Goal: Task Accomplishment & Management: Complete application form

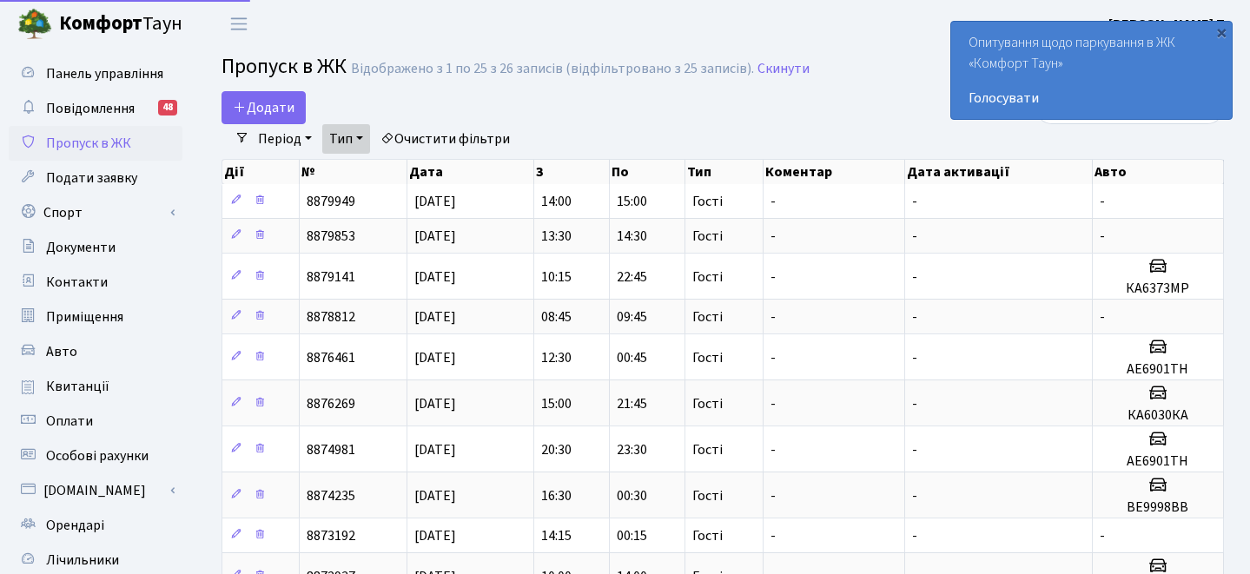
select select "25"
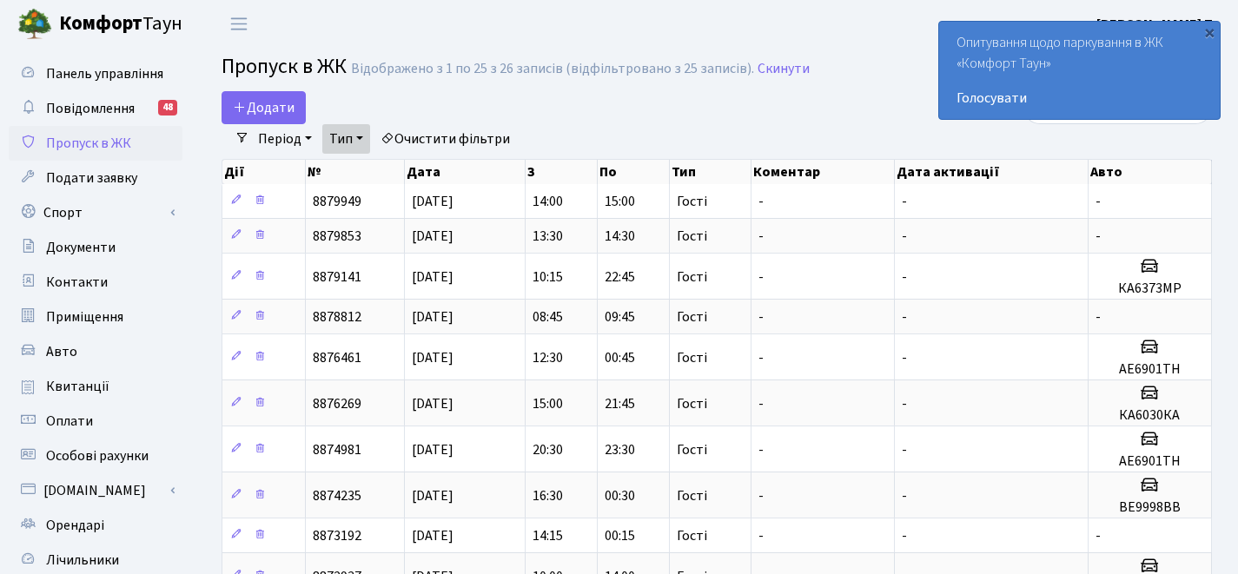
click at [269, 99] on span "Додати" at bounding box center [264, 107] width 62 height 19
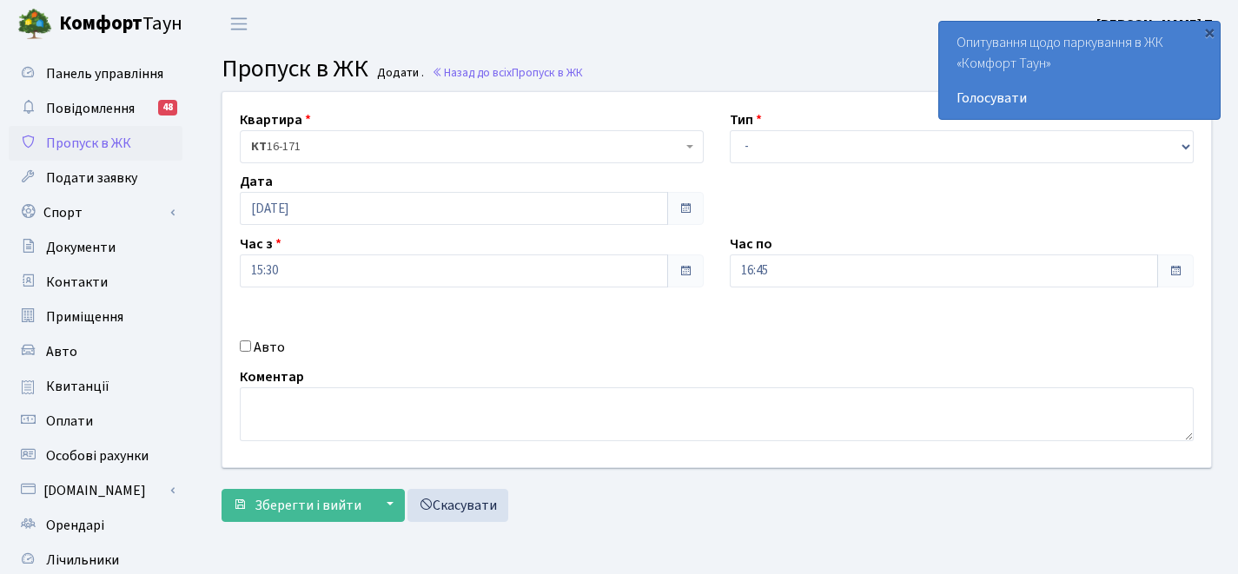
click at [245, 348] on input "Авто" at bounding box center [245, 346] width 11 height 11
checkbox input "true"
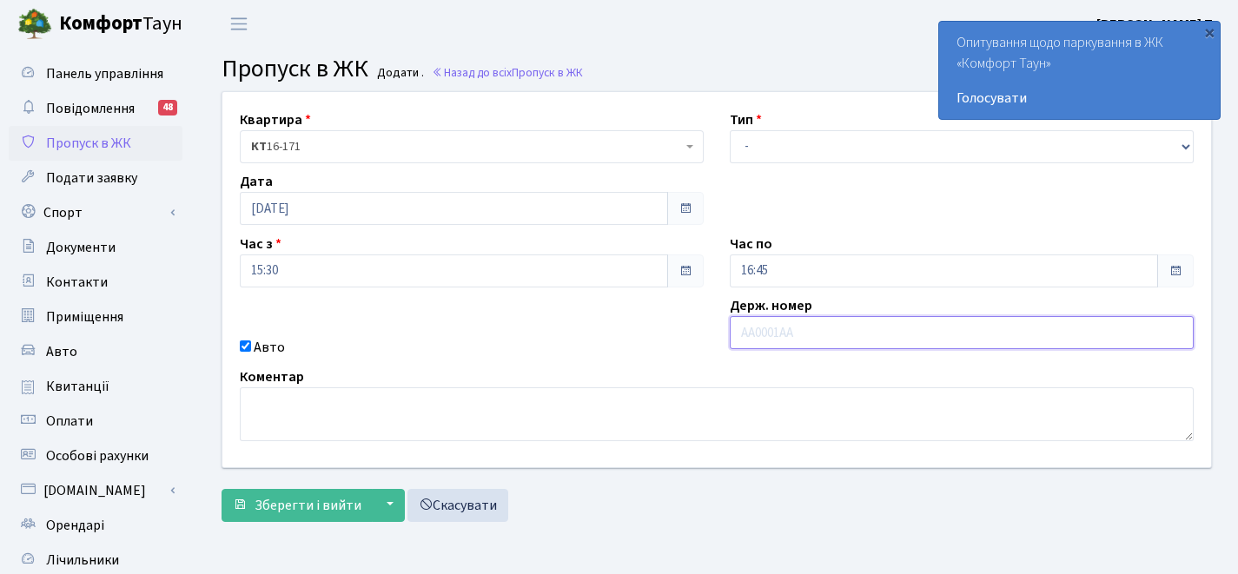
click at [783, 328] on input "text" at bounding box center [962, 332] width 464 height 33
type input "аа5380рр"
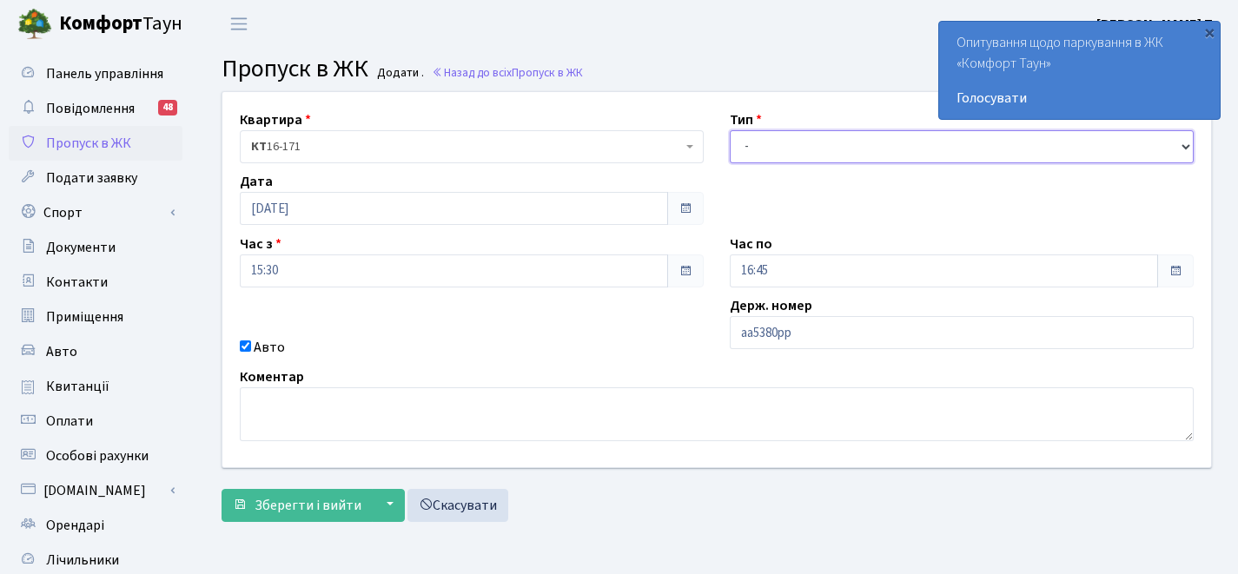
click at [850, 136] on select "- Доставка Таксі Гості Сервіс" at bounding box center [962, 146] width 464 height 33
click at [773, 146] on select "- Доставка Таксі Гості Сервіс" at bounding box center [962, 146] width 464 height 33
select select "2"
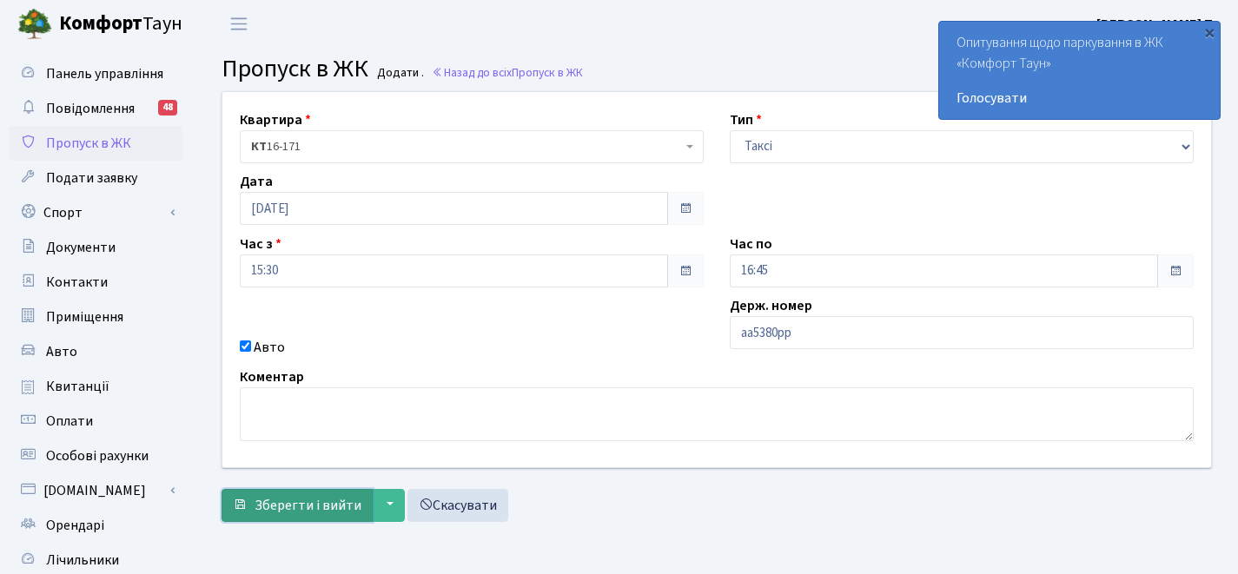
click at [331, 496] on span "Зберегти і вийти" at bounding box center [308, 505] width 107 height 19
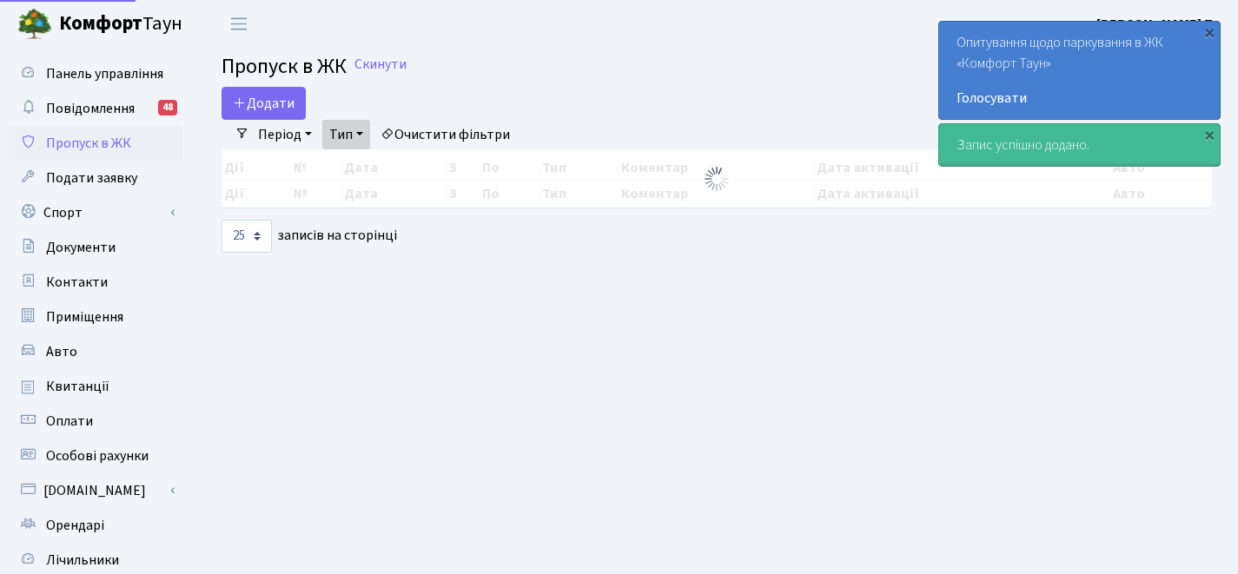
select select "25"
